Goal: Information Seeking & Learning: Learn about a topic

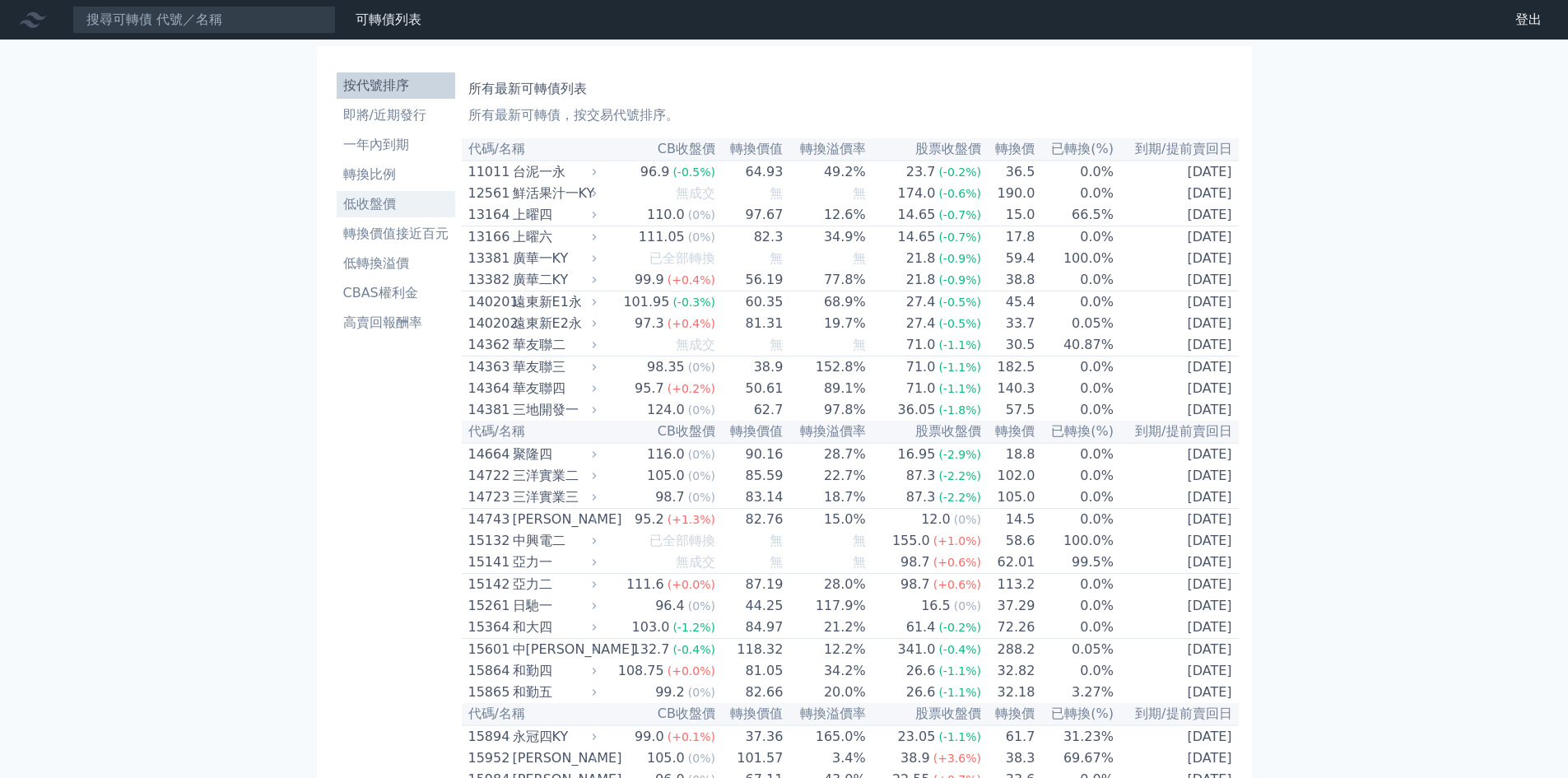
click at [373, 203] on li "低收盤價" at bounding box center [396, 205] width 118 height 20
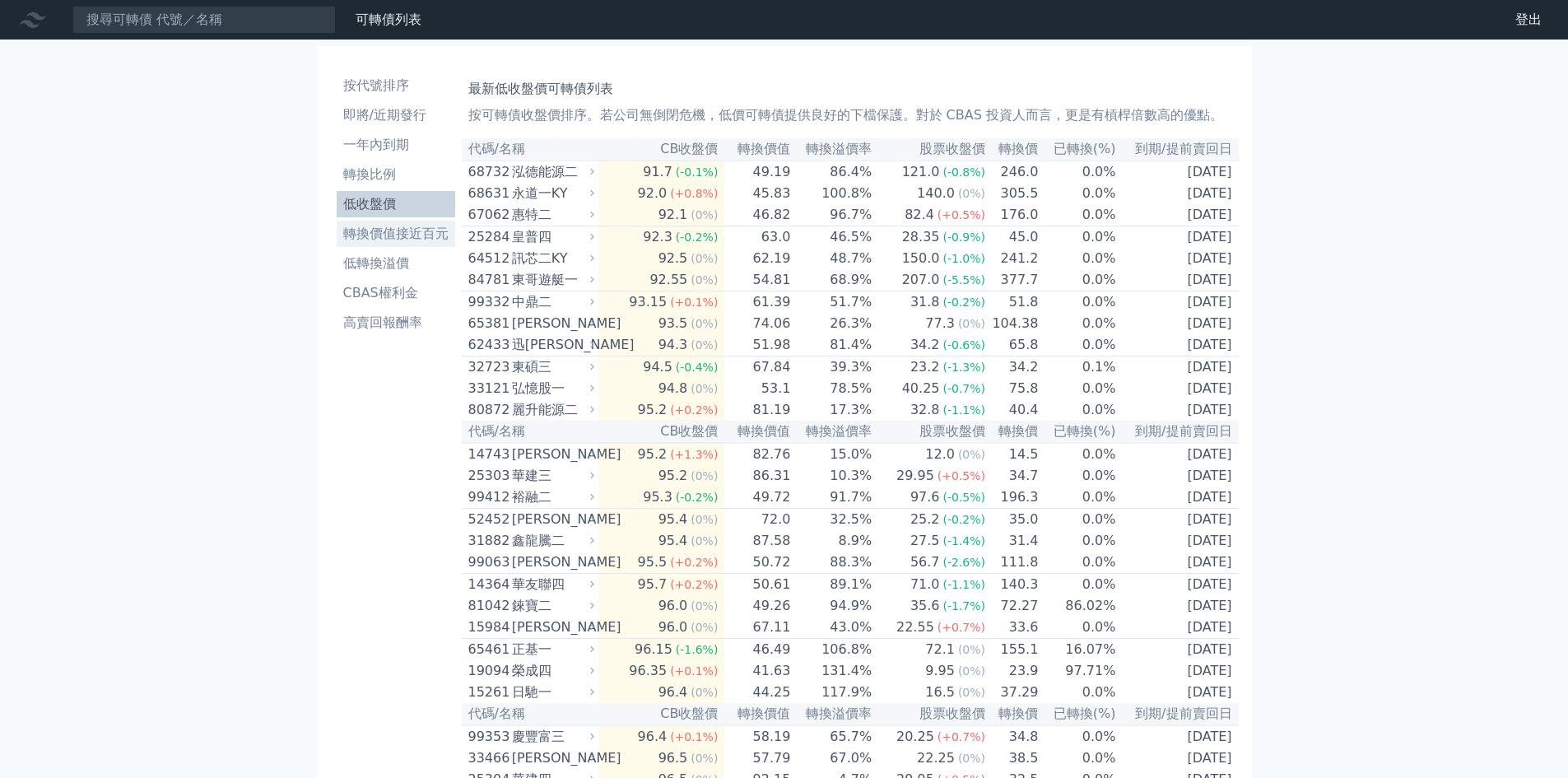
click at [371, 230] on li "轉換價值接近百元" at bounding box center [396, 234] width 118 height 20
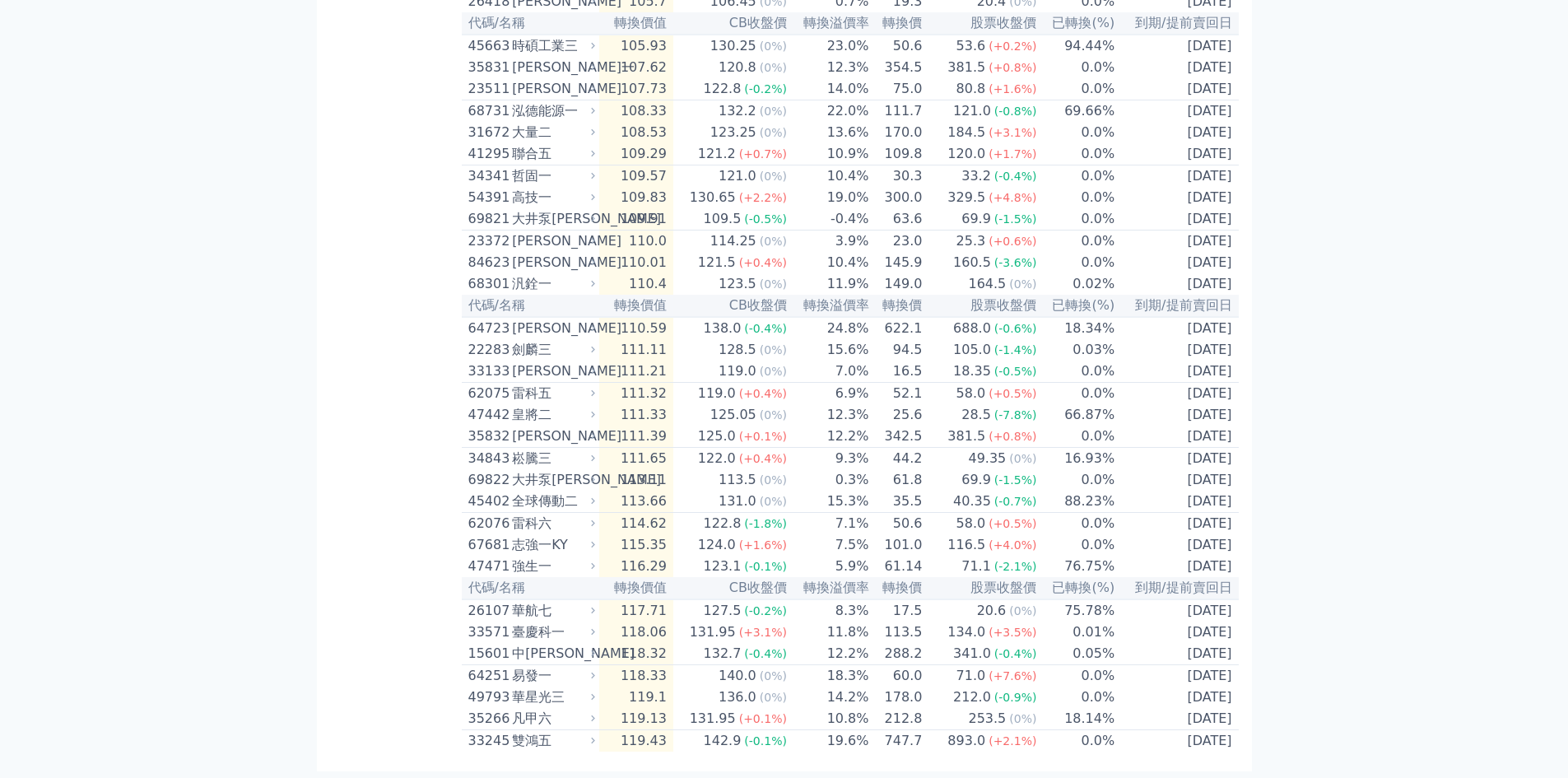
scroll to position [3219, 0]
